Goal: Transaction & Acquisition: Purchase product/service

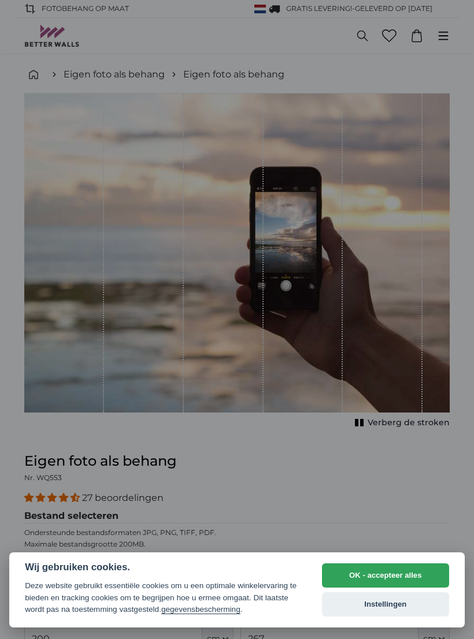
click at [387, 579] on button "OK - accepteer alles" at bounding box center [385, 576] width 127 height 24
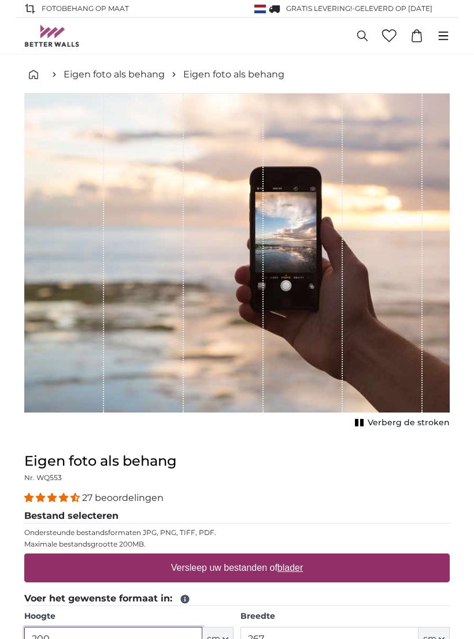
scroll to position [221, 0]
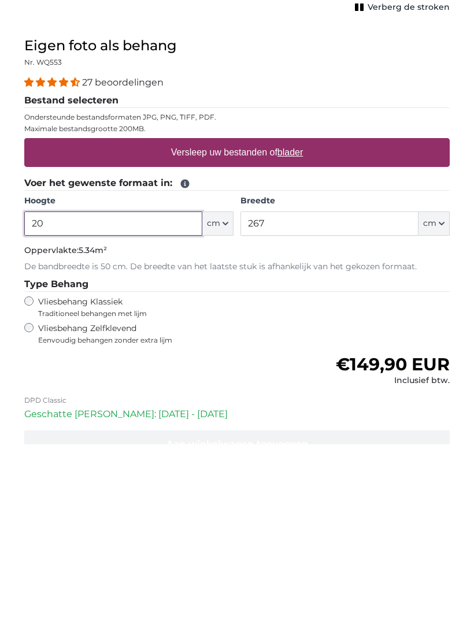
type input "2"
type input "150"
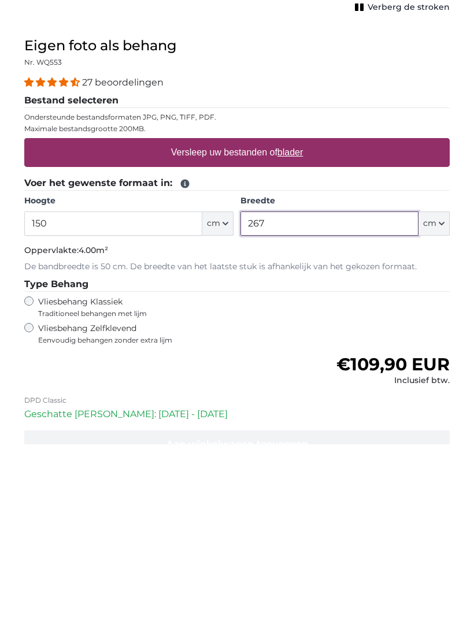
click at [275, 406] on input "267" at bounding box center [329, 418] width 178 height 24
type input "2"
type input "88"
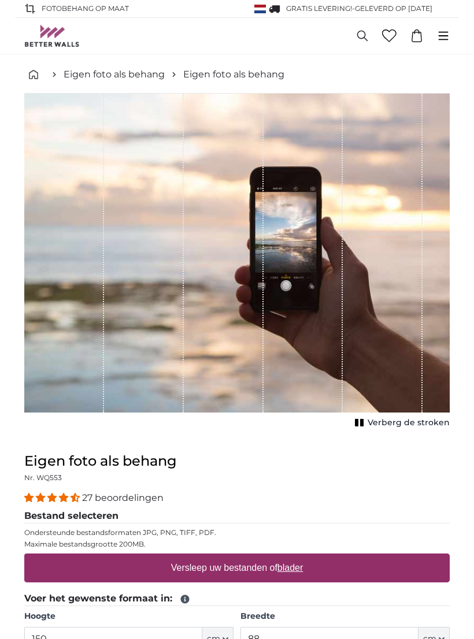
click at [50, 390] on div "1 of 1" at bounding box center [64, 253] width 80 height 319
click at [138, 80] on link "Eigen foto als behang" at bounding box center [114, 75] width 101 height 14
